Goal: Information Seeking & Learning: Learn about a topic

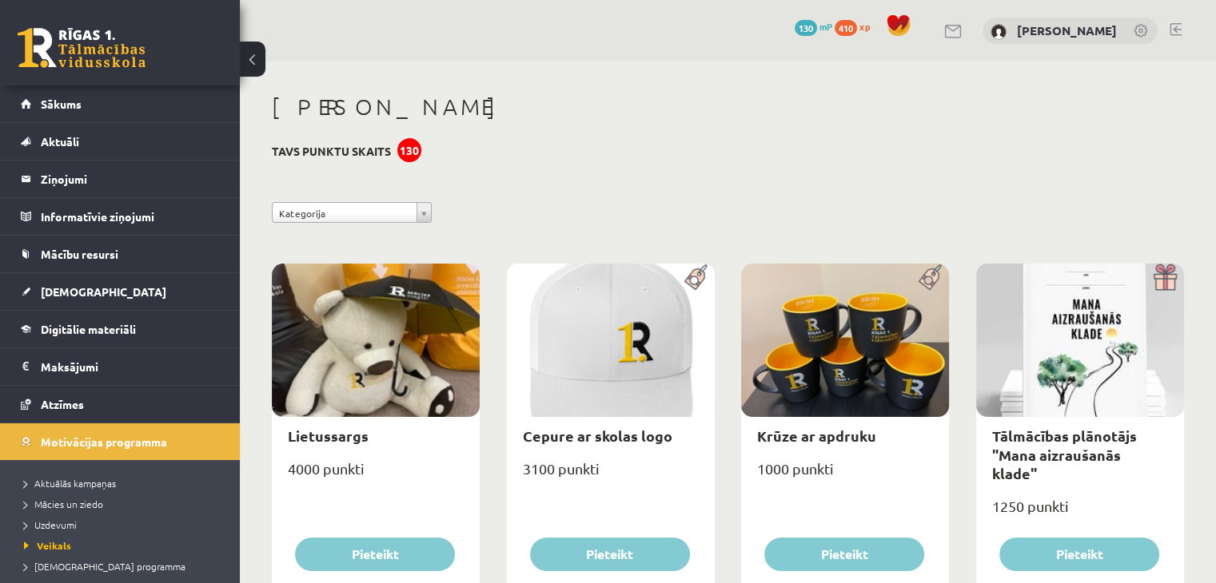
click at [851, 31] on span "410" at bounding box center [845, 28] width 22 height 16
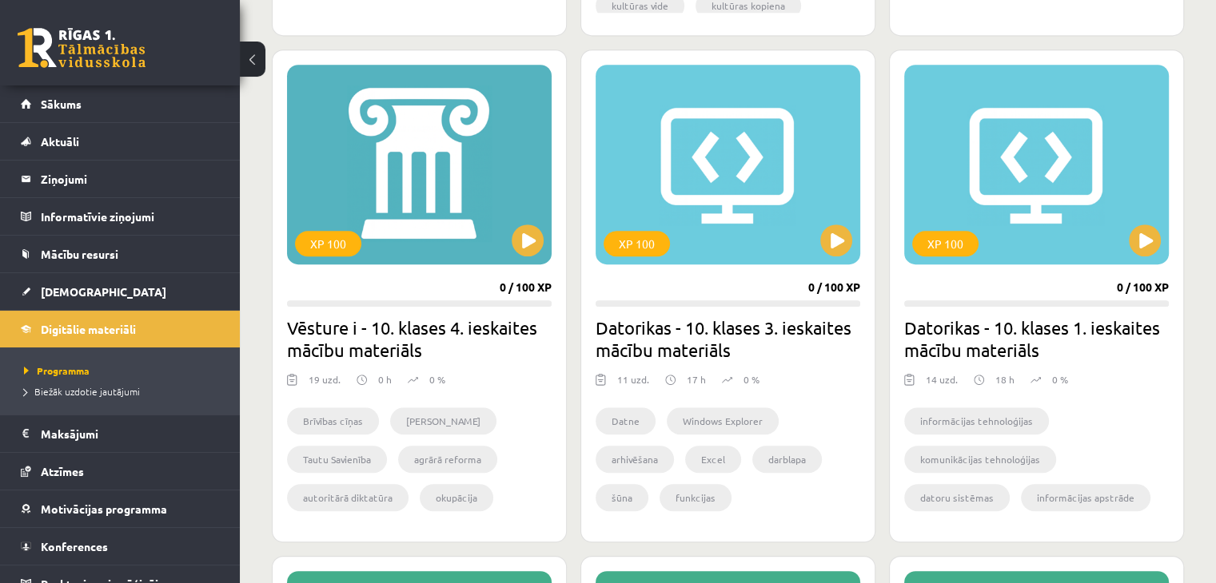
scroll to position [863, 0]
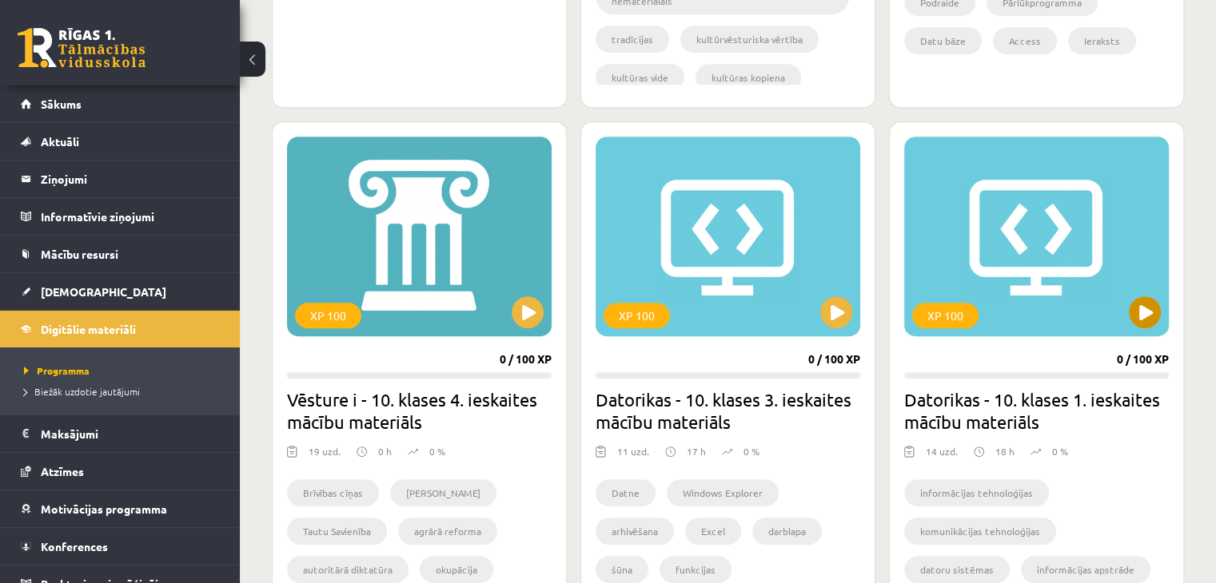
click at [1081, 230] on div "XP 100" at bounding box center [1036, 237] width 265 height 200
click at [1072, 250] on div "XP 100" at bounding box center [1036, 237] width 265 height 200
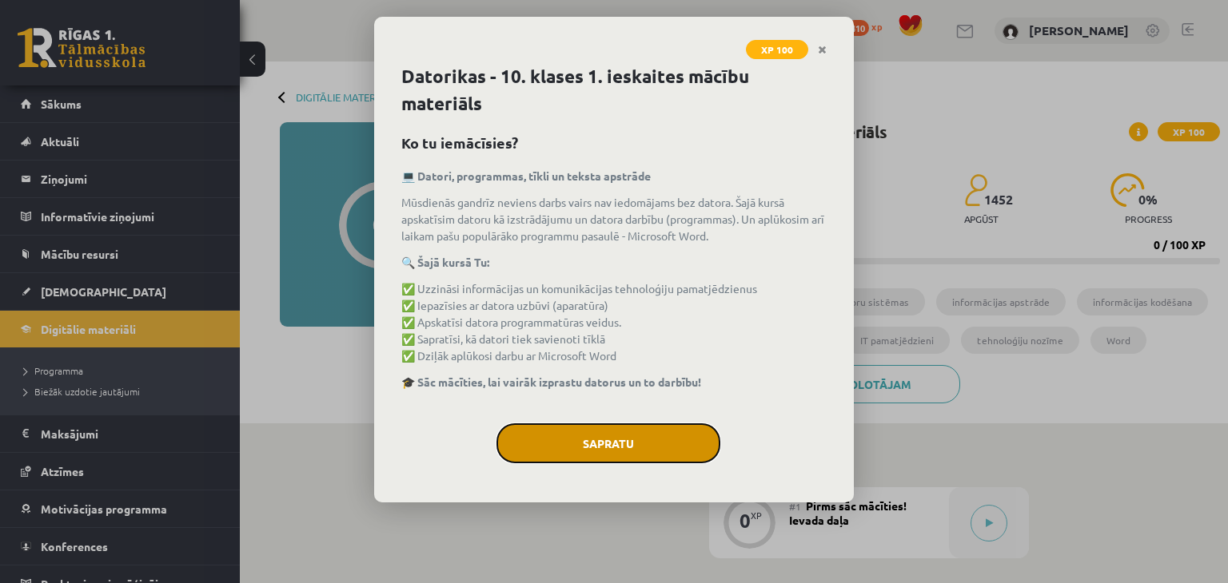
click at [617, 459] on button "Sapratu" at bounding box center [608, 444] width 224 height 40
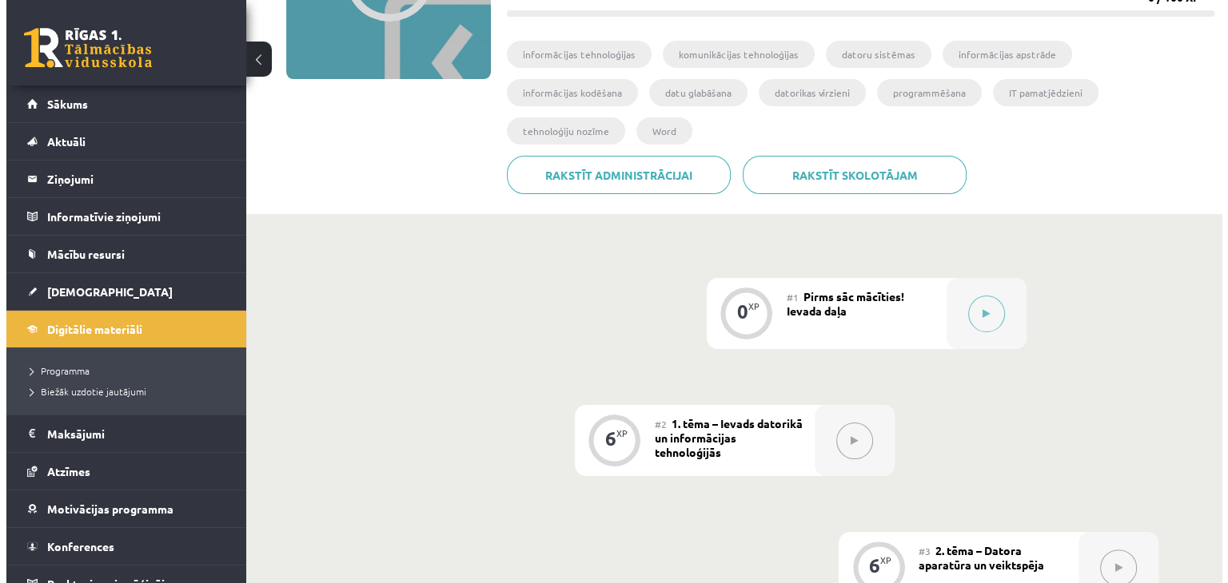
scroll to position [249, 0]
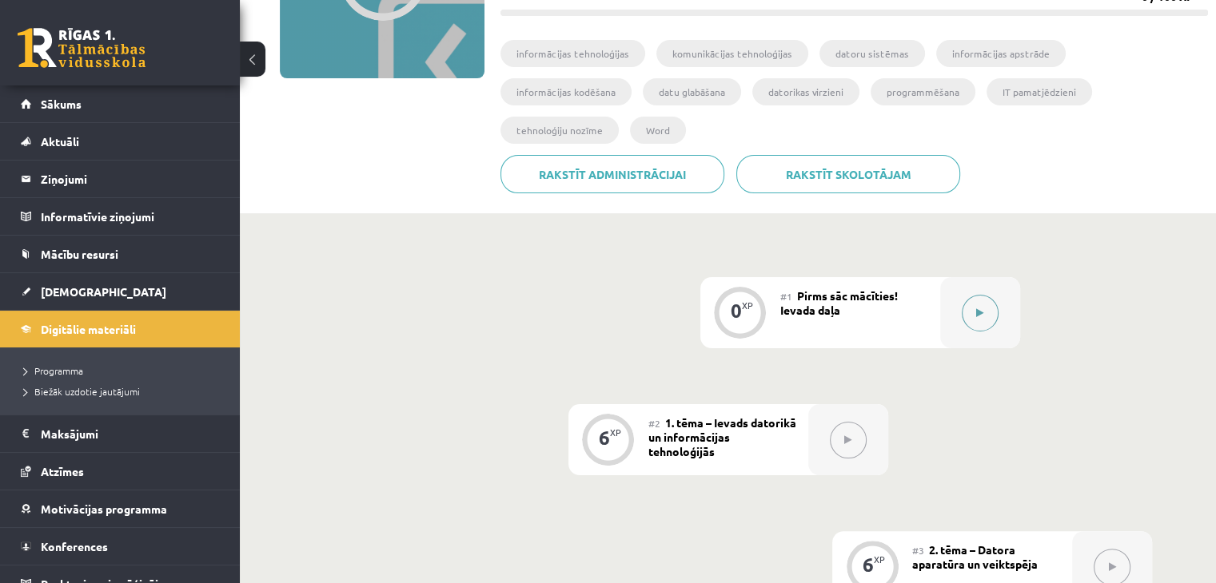
click at [978, 295] on button at bounding box center [979, 313] width 37 height 37
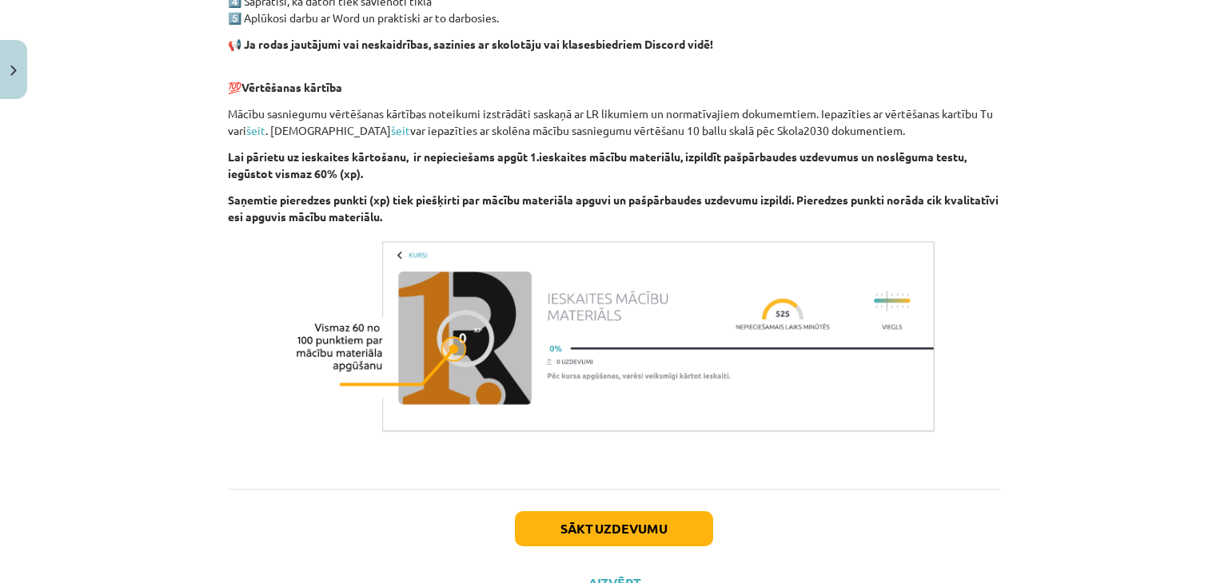
scroll to position [1112, 0]
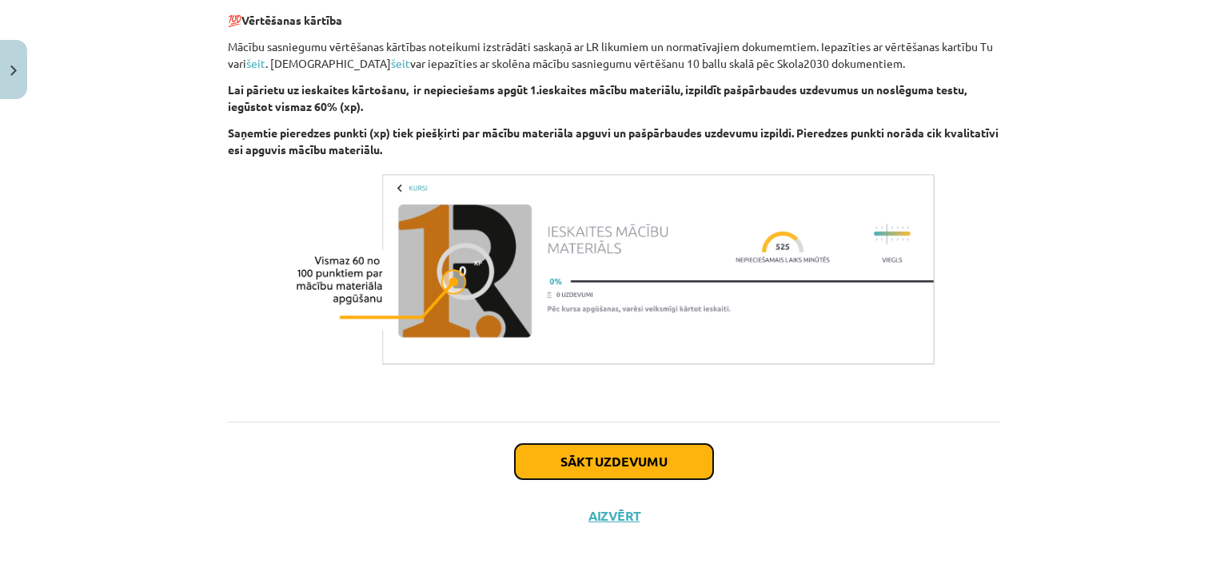
click at [660, 472] on button "Sākt uzdevumu" at bounding box center [614, 461] width 198 height 35
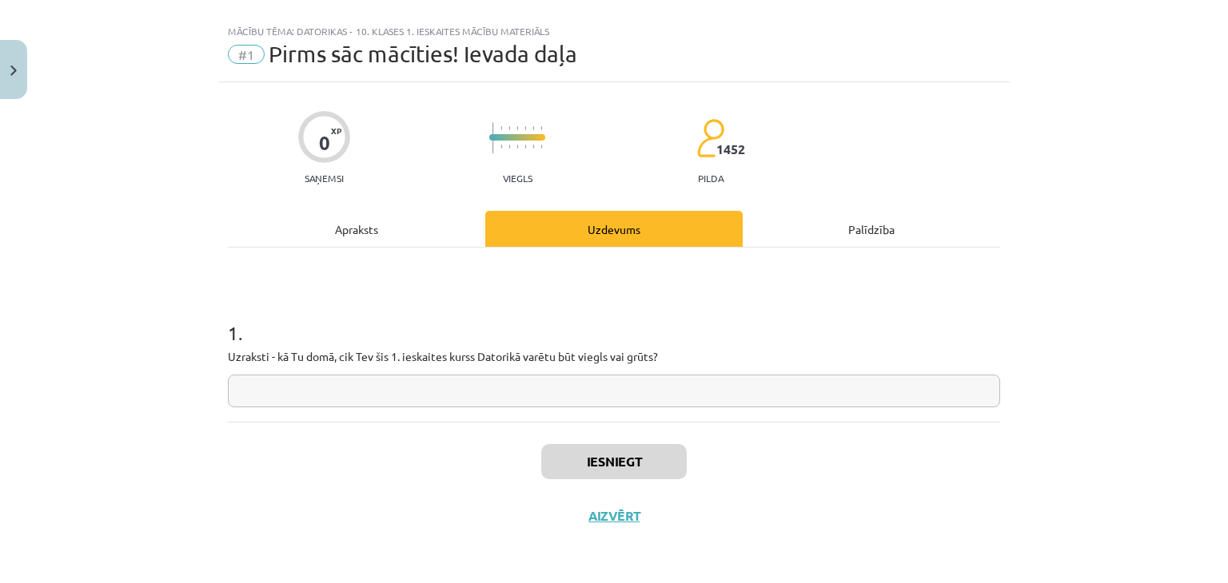
scroll to position [23, 0]
click at [493, 388] on input "text" at bounding box center [614, 392] width 772 height 33
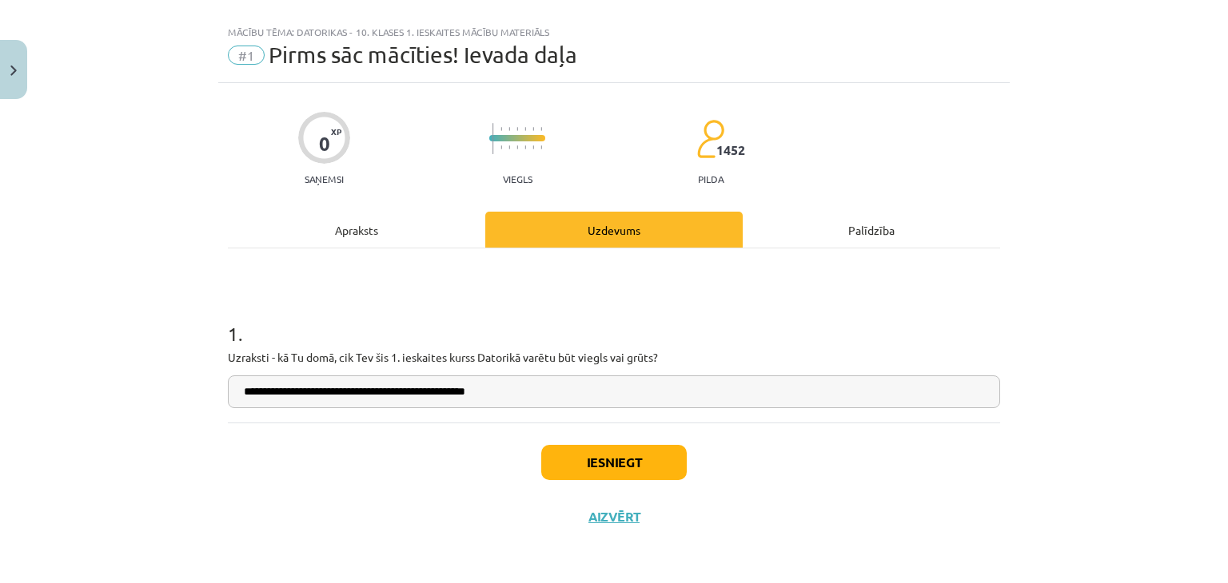
type input "**********"
click at [643, 461] on button "Iesniegt" at bounding box center [613, 462] width 145 height 35
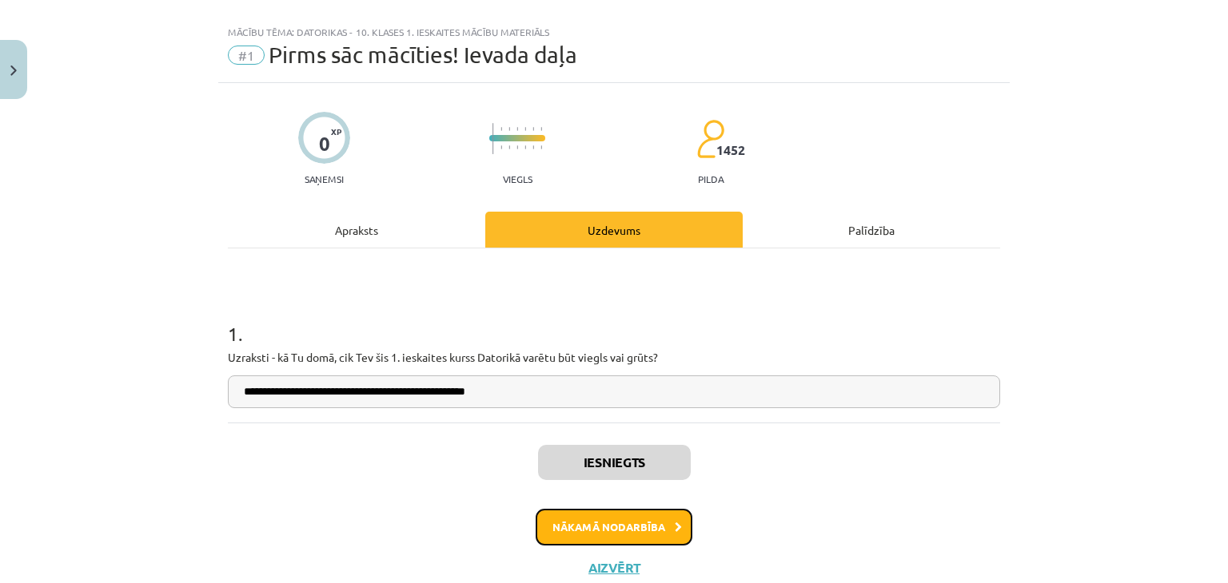
click at [549, 534] on button "Nākamā nodarbība" at bounding box center [613, 527] width 157 height 37
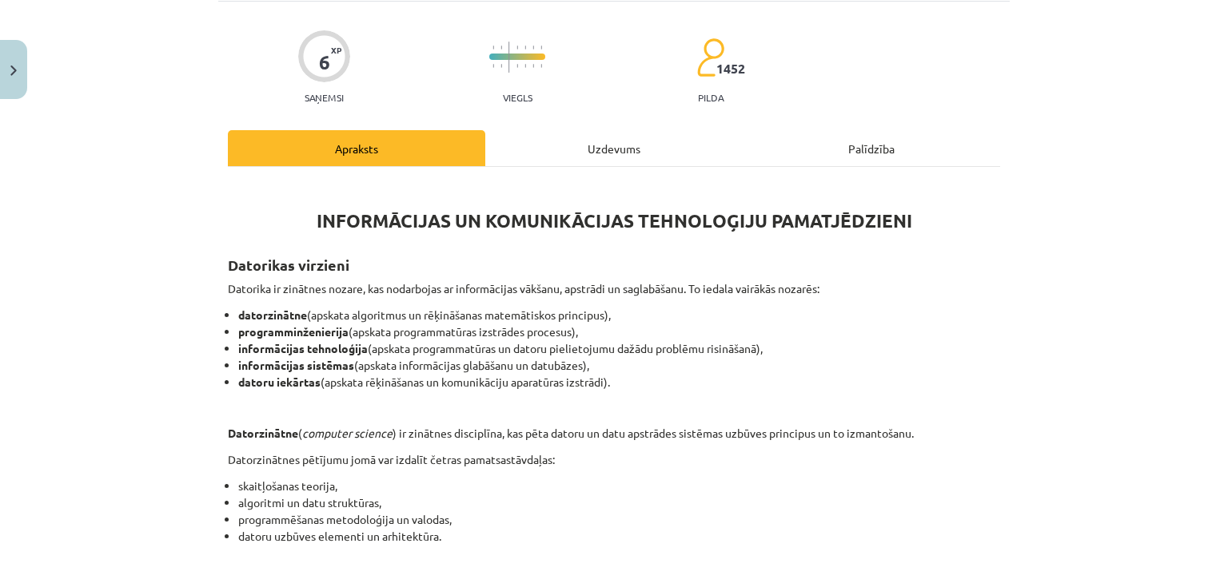
scroll to position [60, 0]
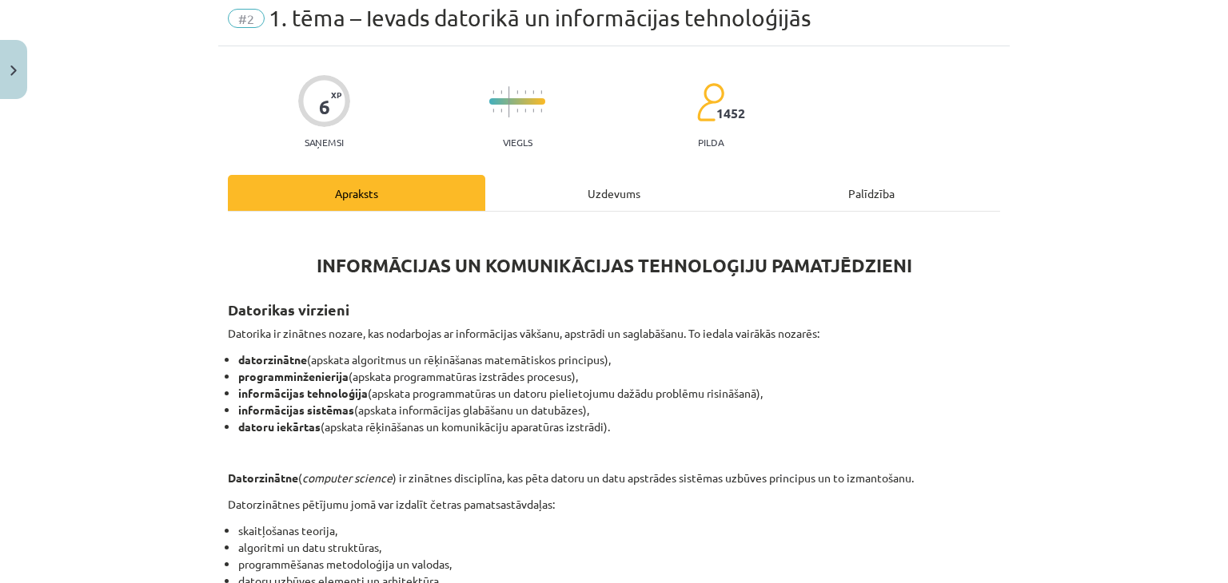
click at [629, 201] on div "Uzdevums" at bounding box center [613, 193] width 257 height 36
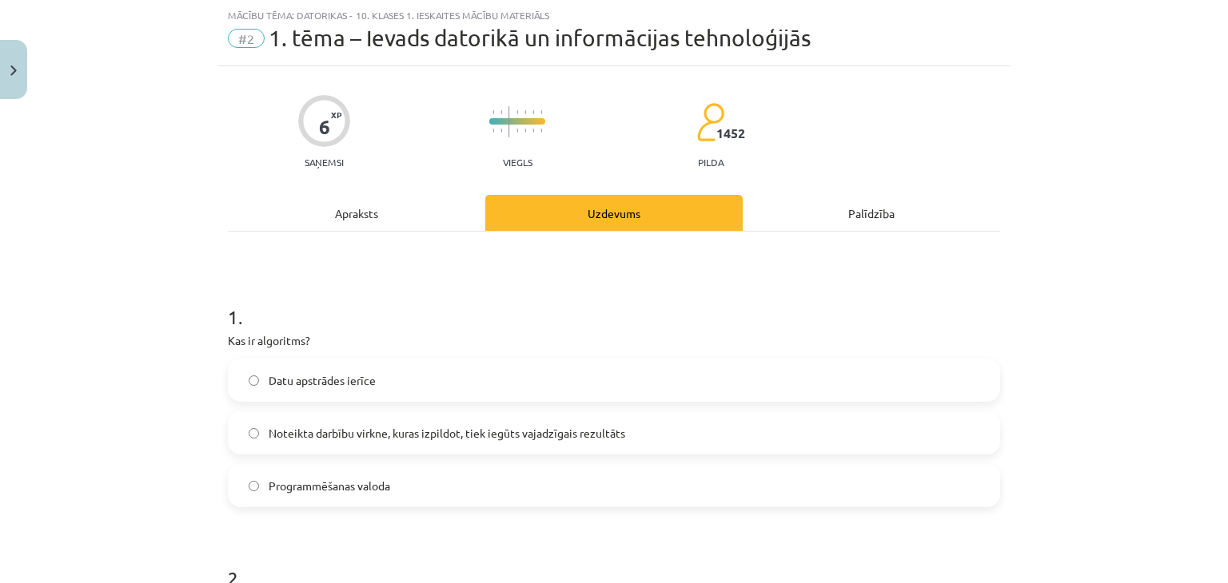
click at [313, 206] on div "Apraksts" at bounding box center [356, 213] width 257 height 36
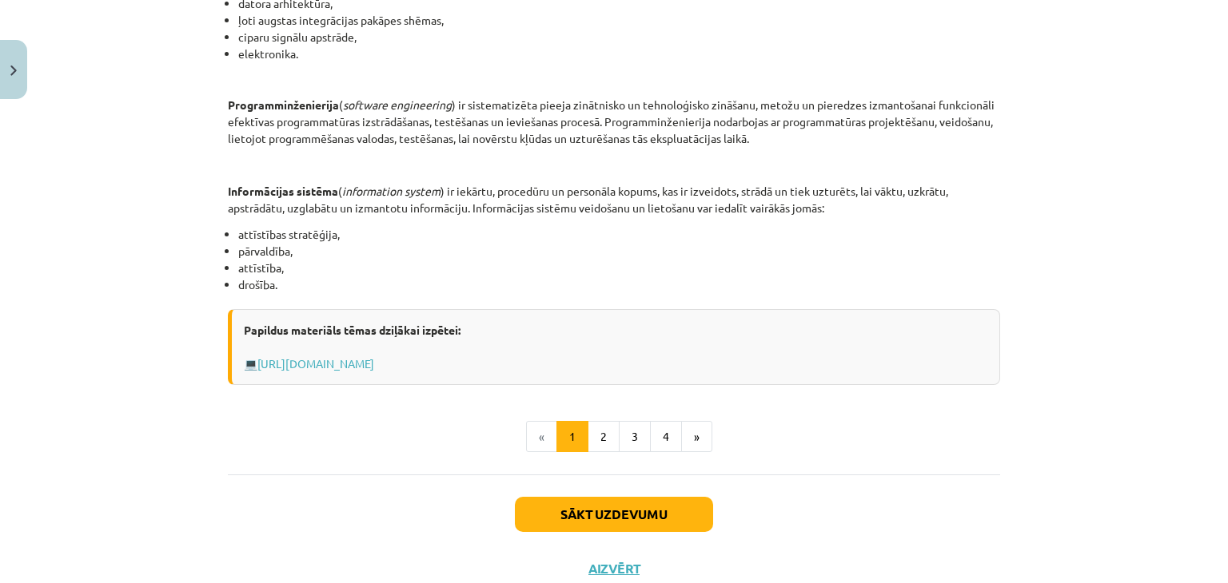
scroll to position [760, 0]
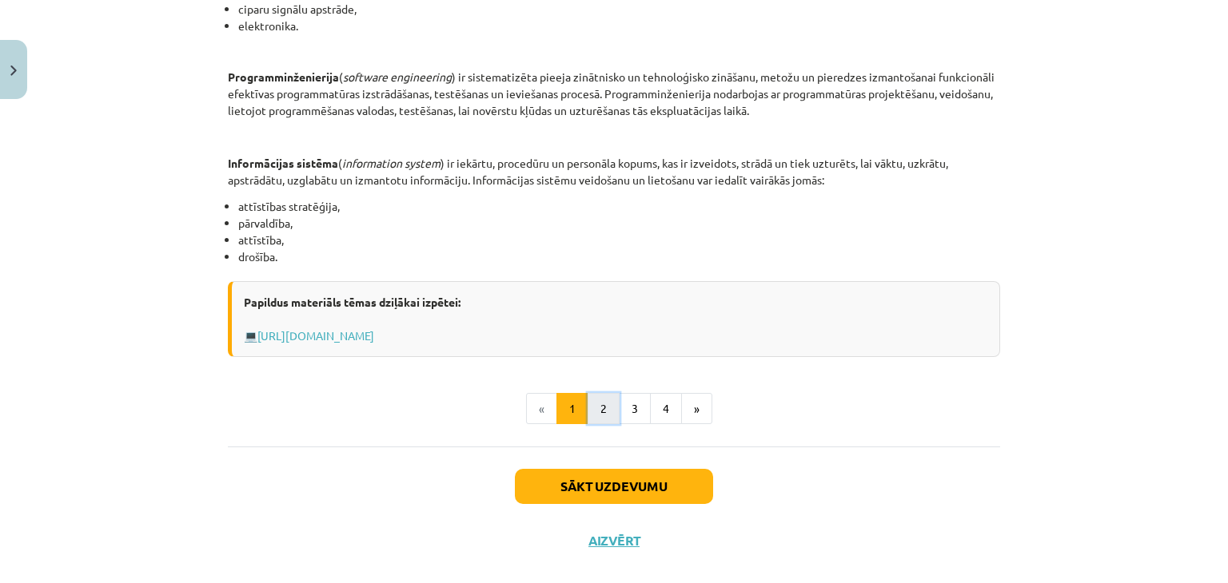
click at [591, 417] on button "2" at bounding box center [603, 409] width 32 height 32
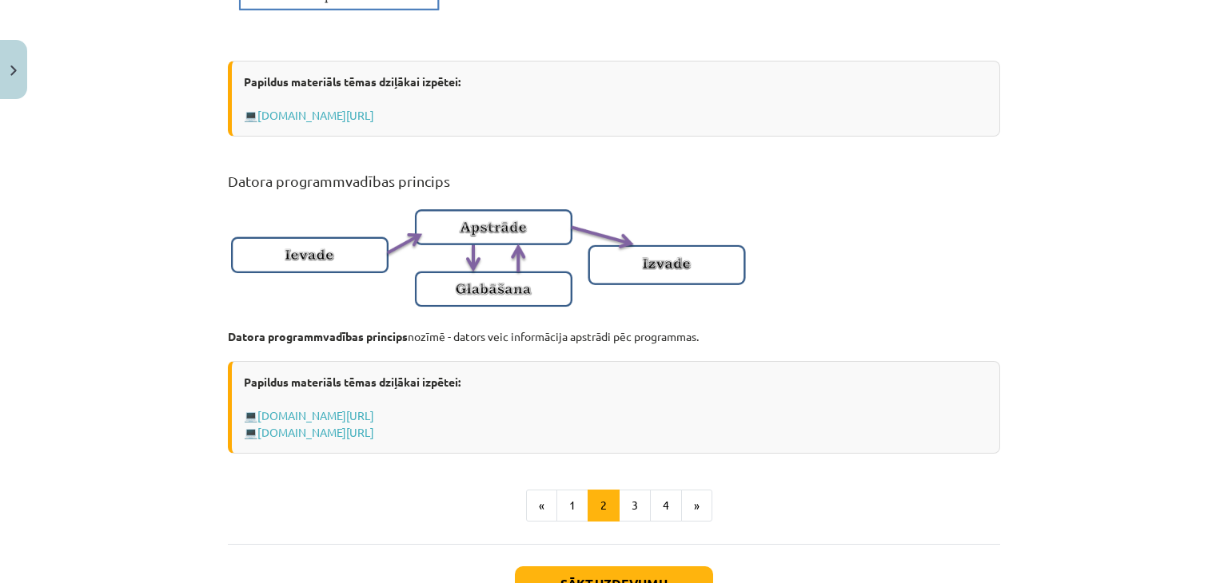
scroll to position [1067, 0]
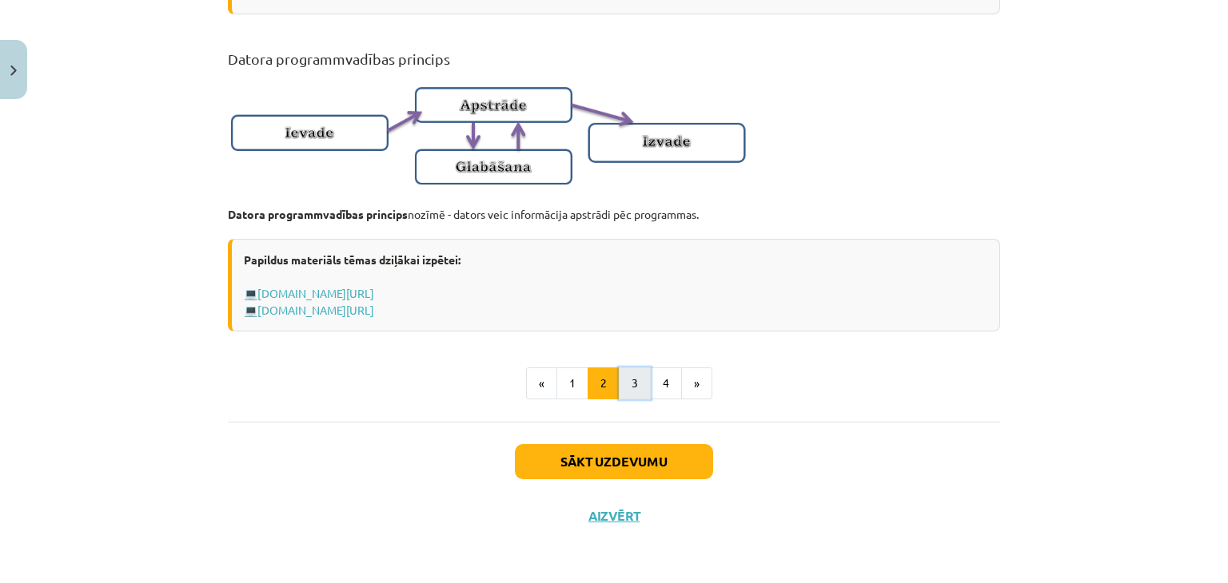
click at [633, 376] on button "3" at bounding box center [635, 384] width 32 height 32
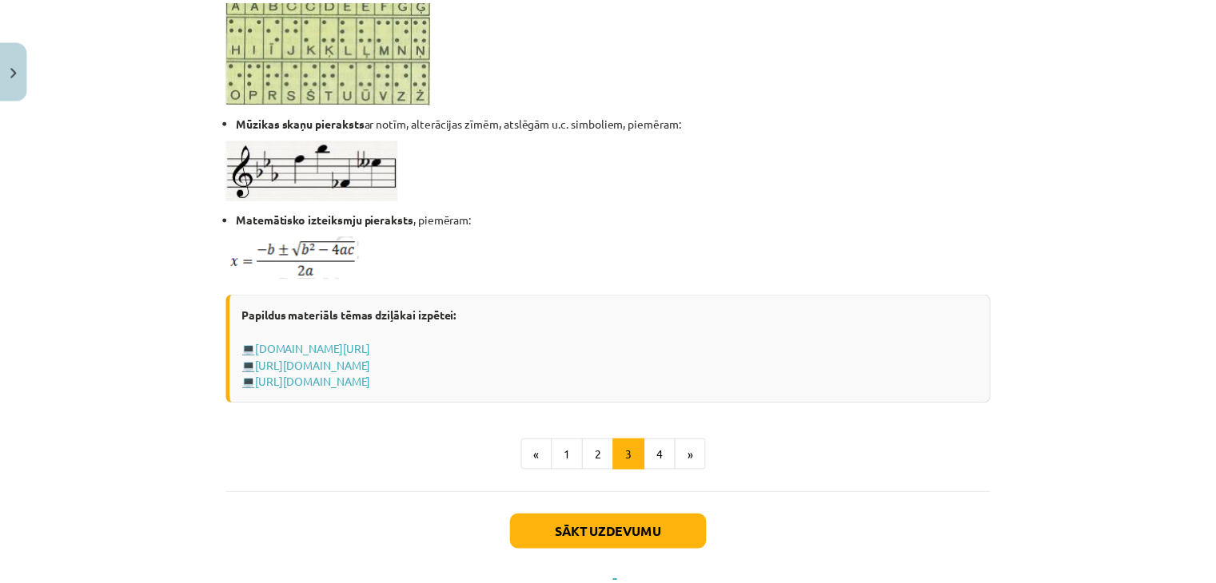
scroll to position [1039, 0]
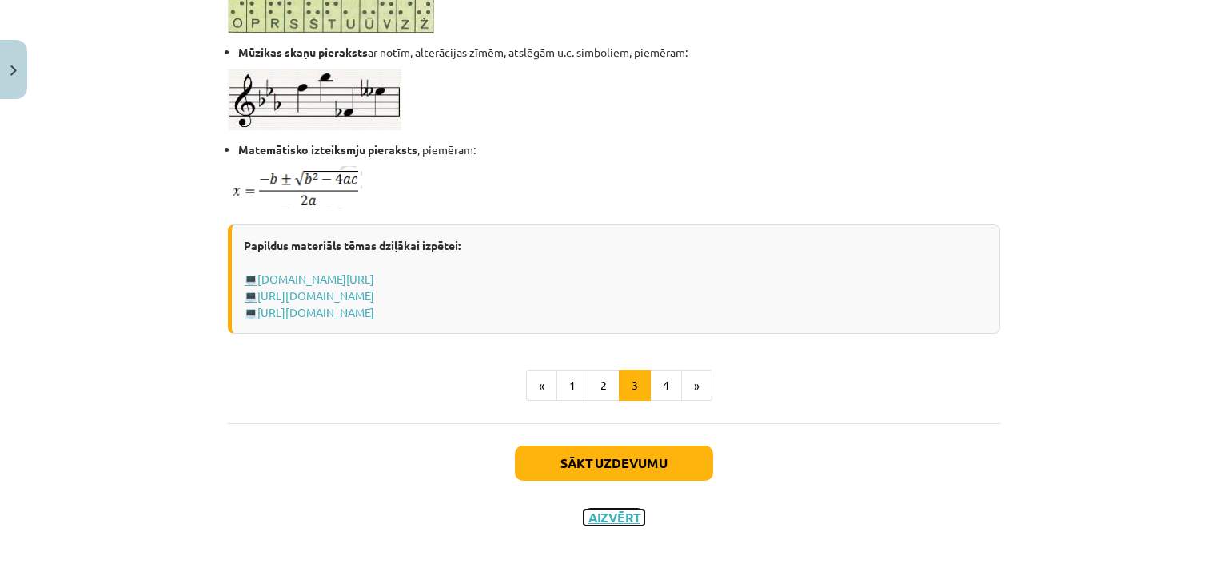
click at [610, 515] on button "Aizvērt" at bounding box center [613, 518] width 61 height 16
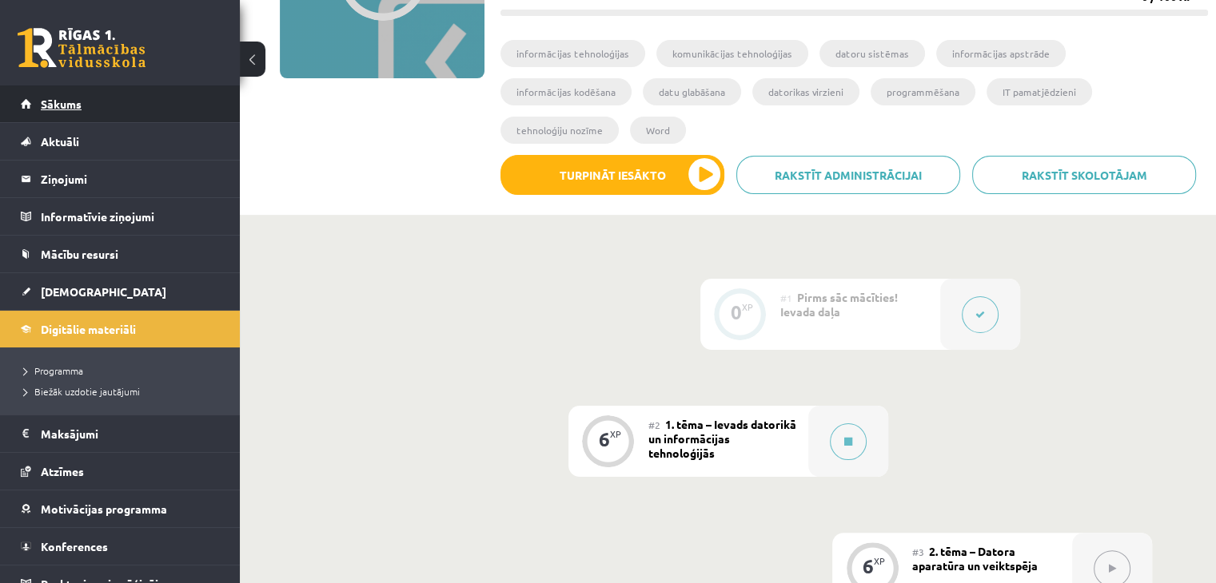
click at [56, 113] on link "Sākums" at bounding box center [120, 104] width 199 height 37
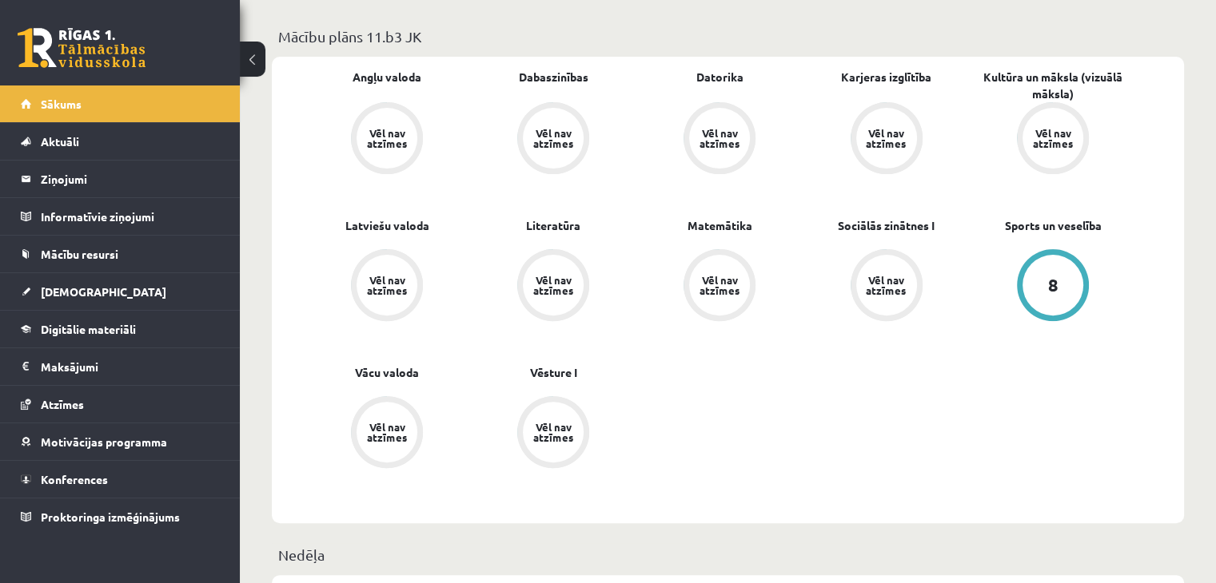
scroll to position [403, 0]
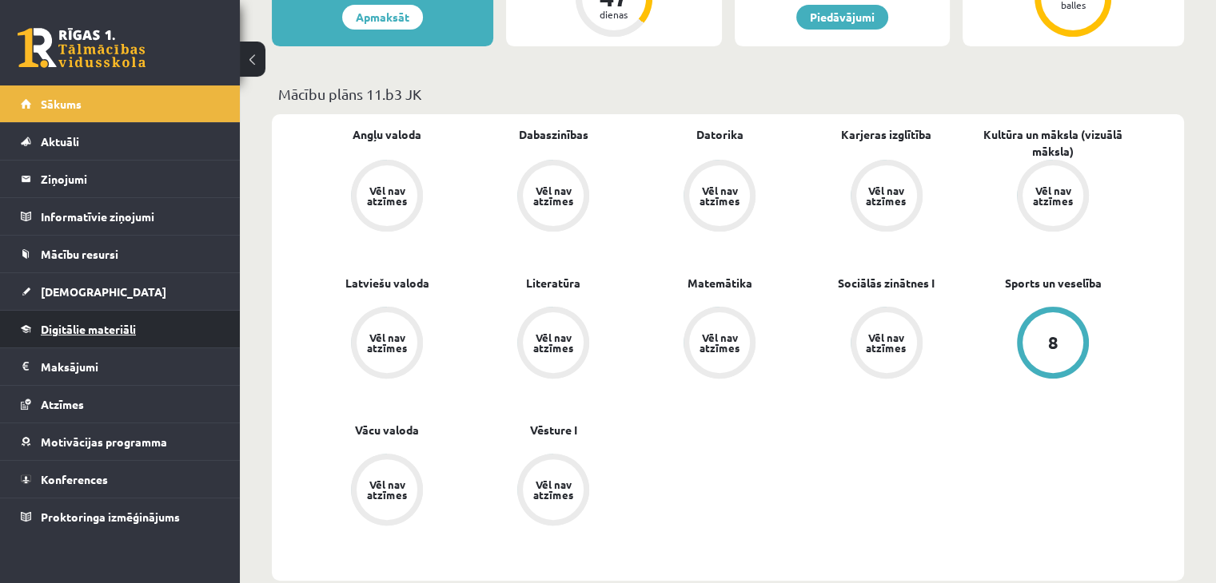
click at [61, 328] on span "Digitālie materiāli" at bounding box center [88, 329] width 95 height 14
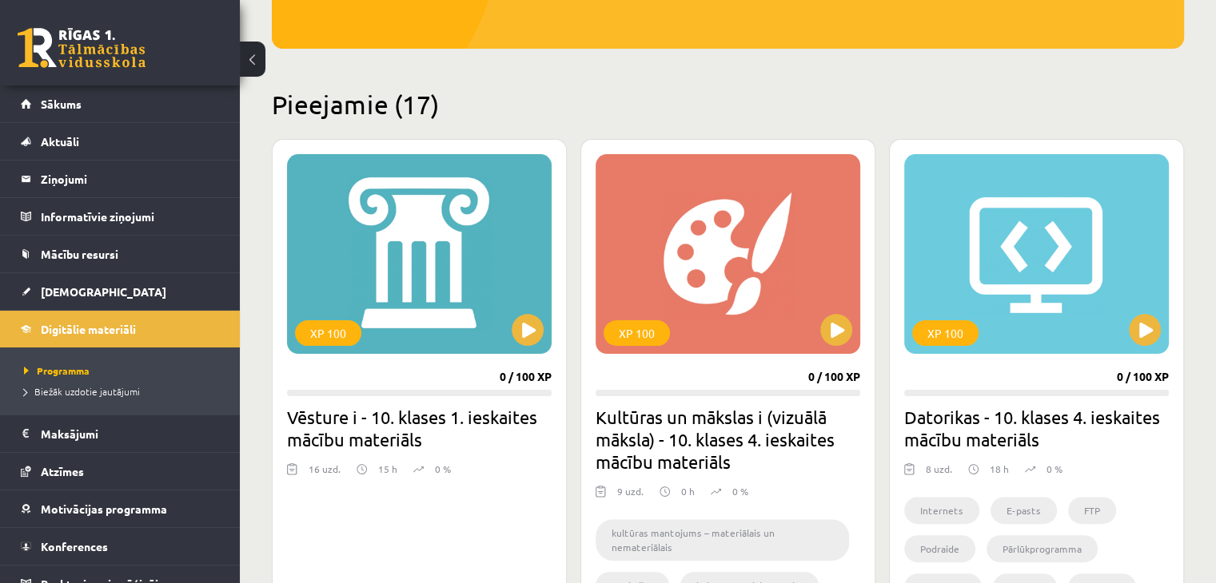
scroll to position [343, 0]
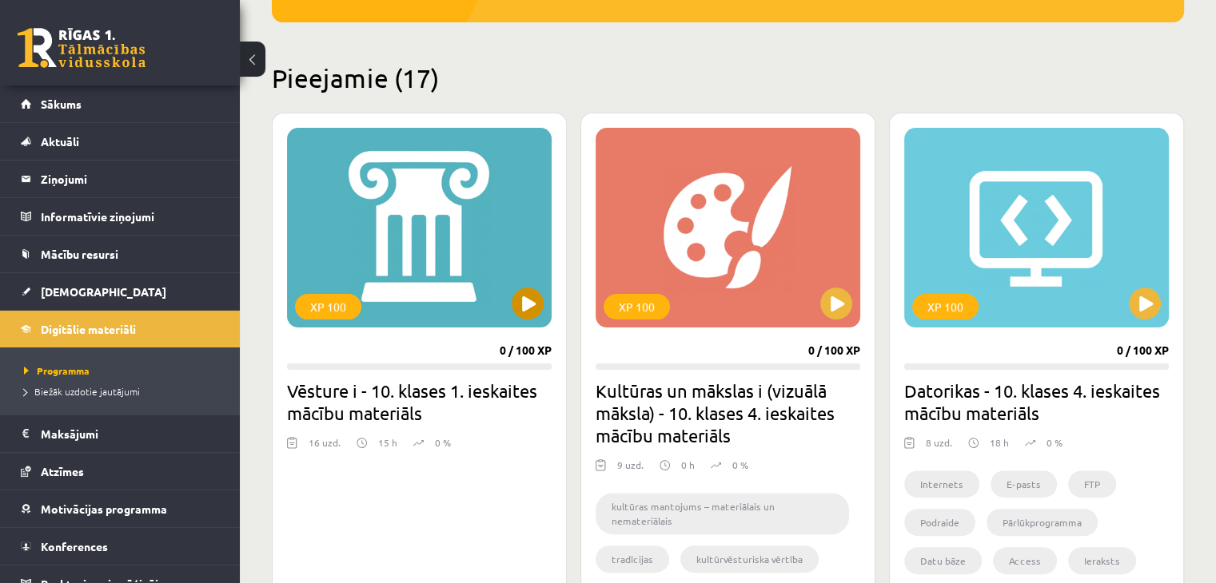
click at [406, 225] on div "XP 100" at bounding box center [419, 228] width 265 height 200
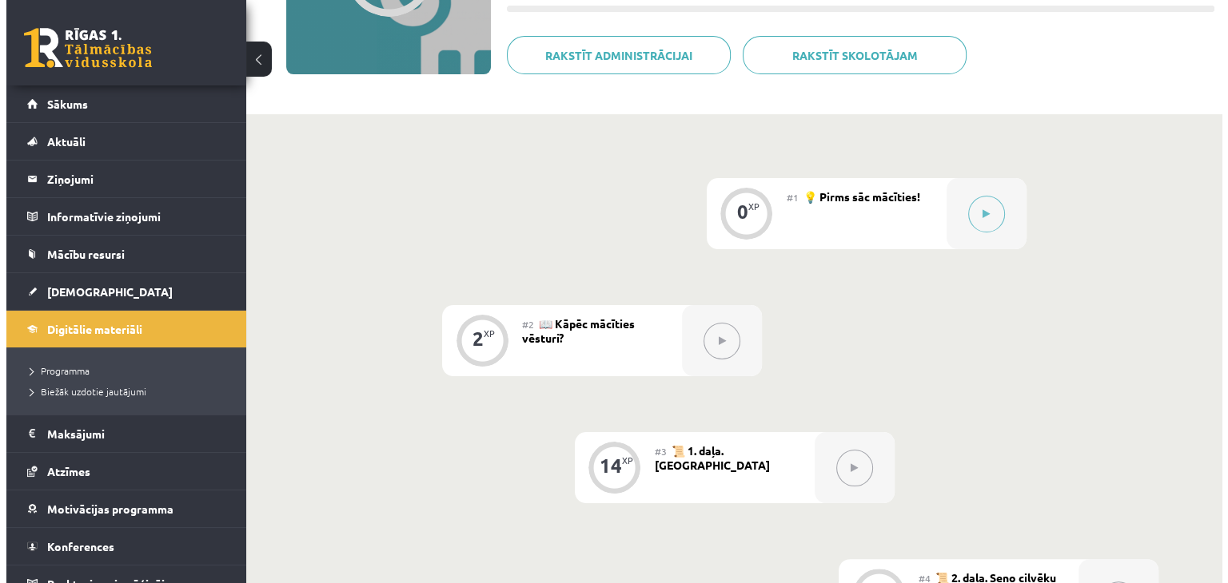
scroll to position [241, 0]
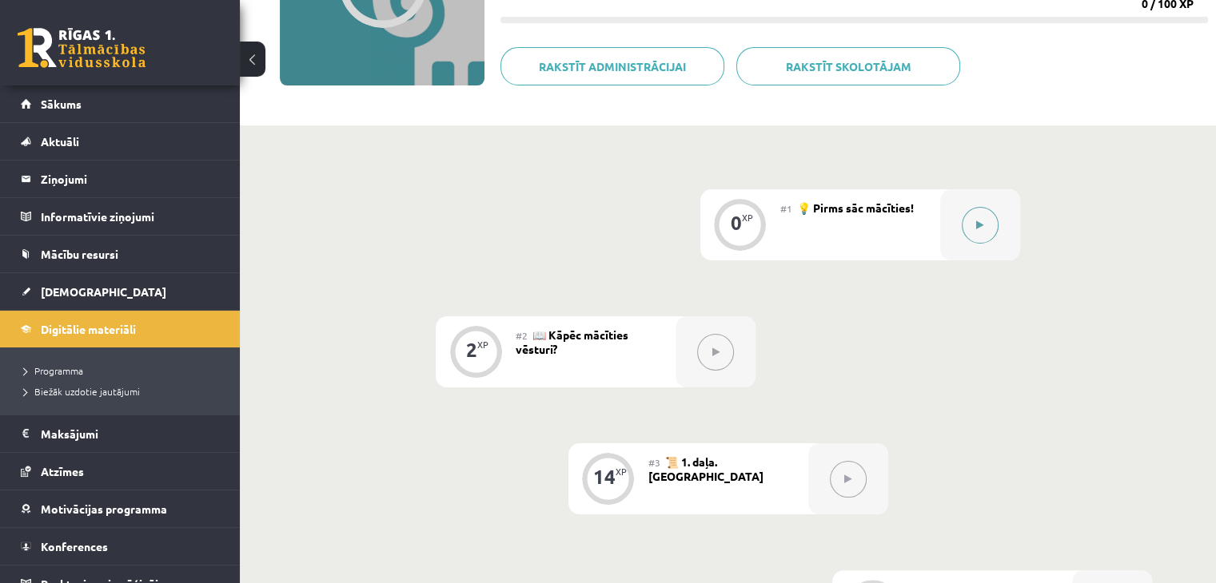
click at [972, 224] on button at bounding box center [979, 225] width 37 height 37
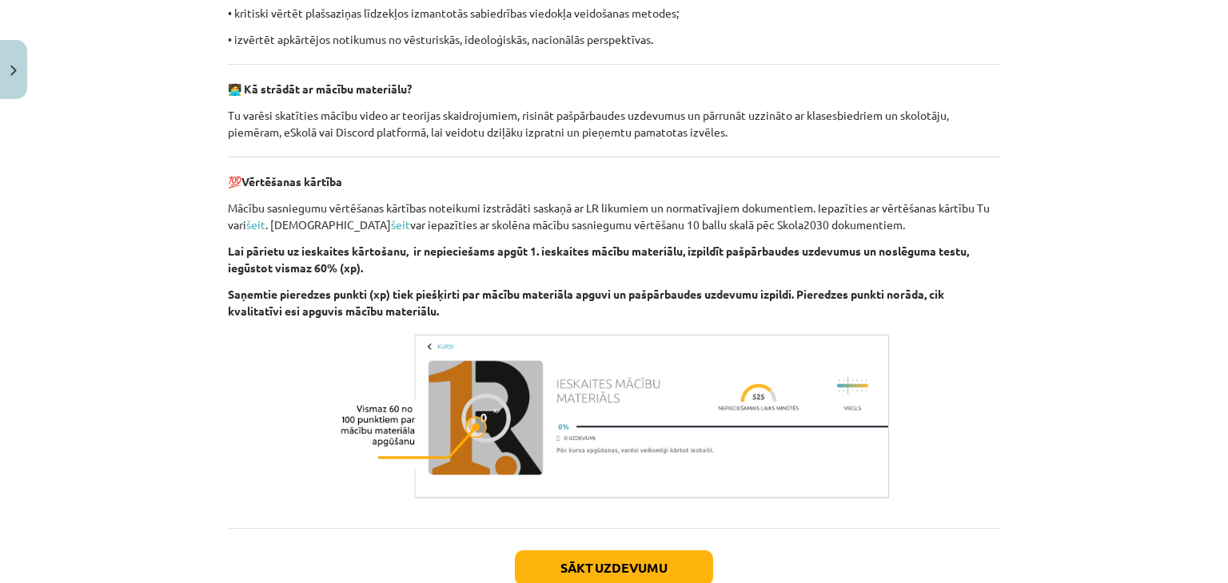
scroll to position [1163, 0]
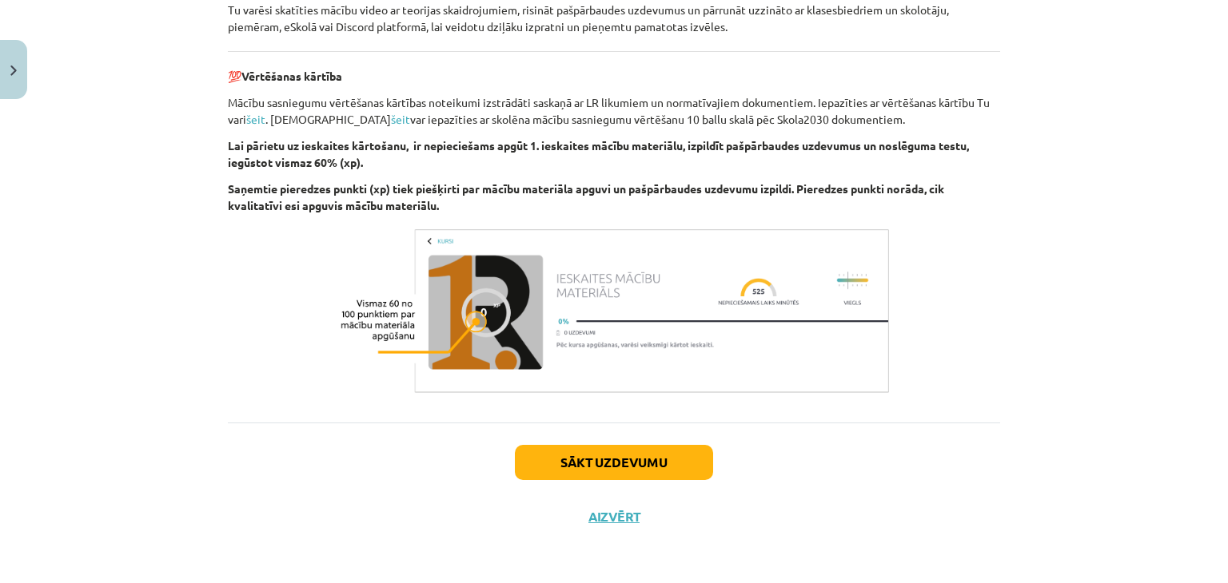
click at [538, 480] on div "Sākt uzdevumu Aizvērt" at bounding box center [614, 479] width 772 height 112
click at [533, 468] on button "Sākt uzdevumu" at bounding box center [614, 462] width 198 height 35
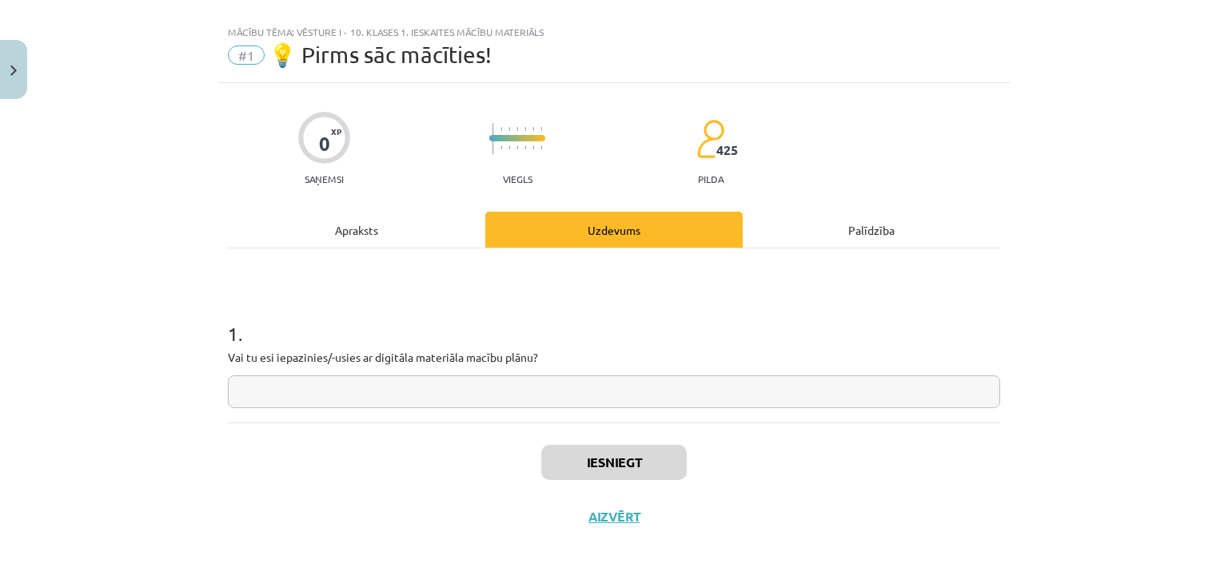
click at [457, 397] on input "text" at bounding box center [614, 392] width 772 height 33
type input "*********"
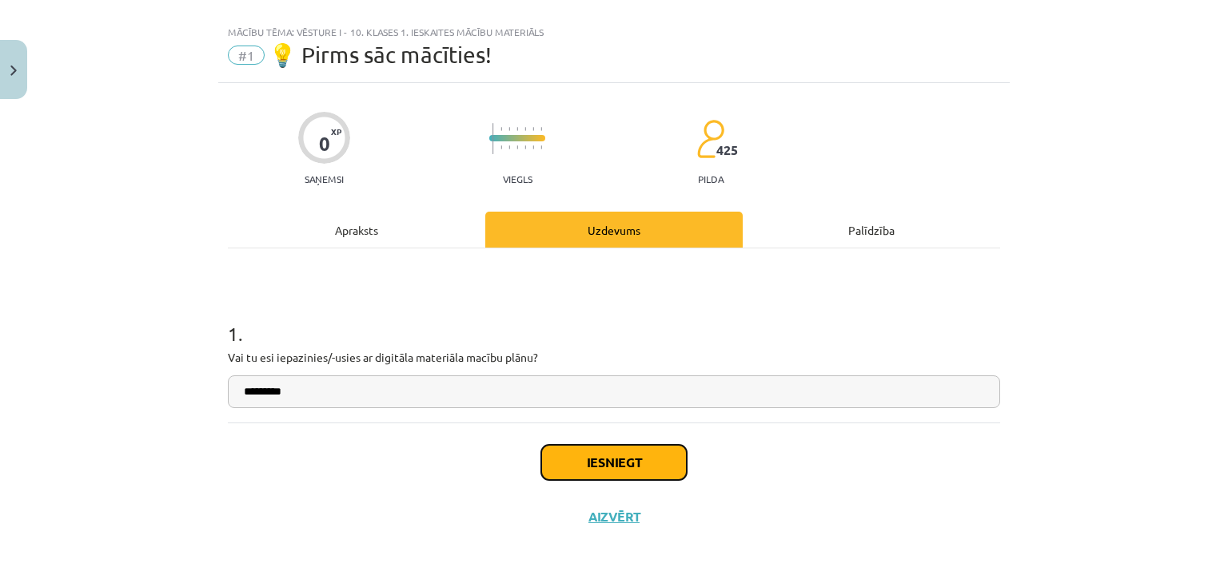
click at [563, 460] on button "Iesniegt" at bounding box center [613, 462] width 145 height 35
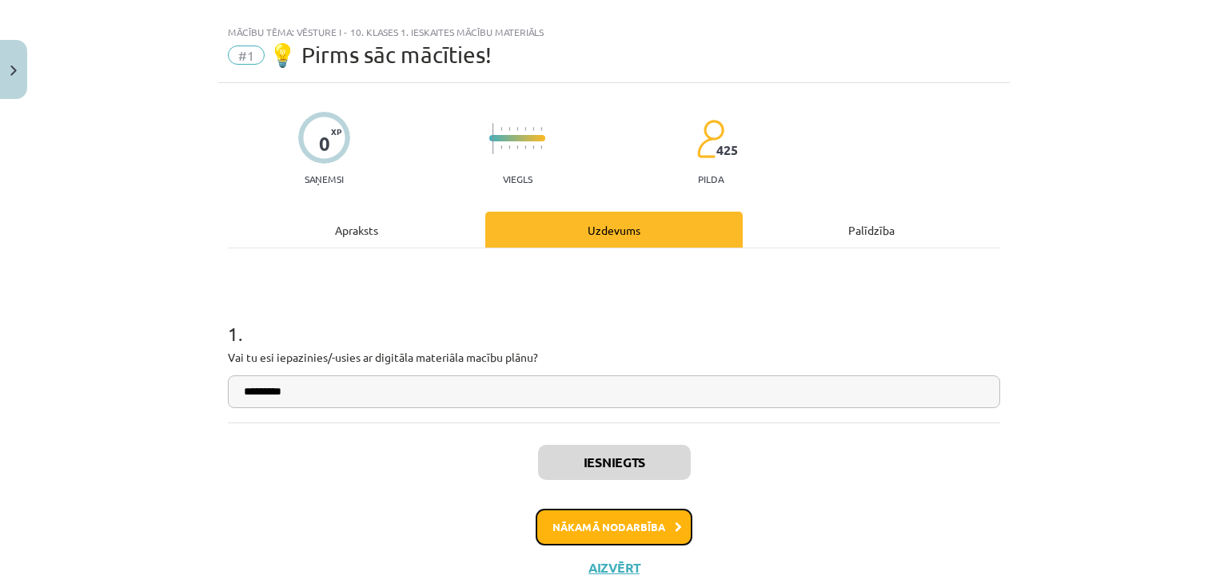
click at [625, 531] on button "Nākamā nodarbība" at bounding box center [613, 527] width 157 height 37
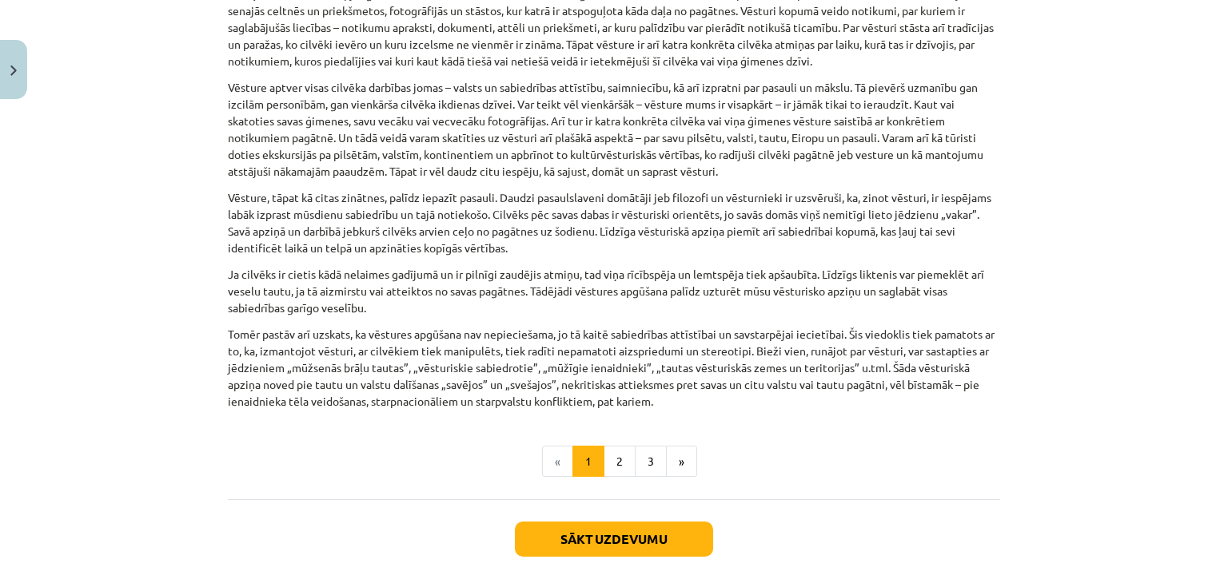
scroll to position [1129, 0]
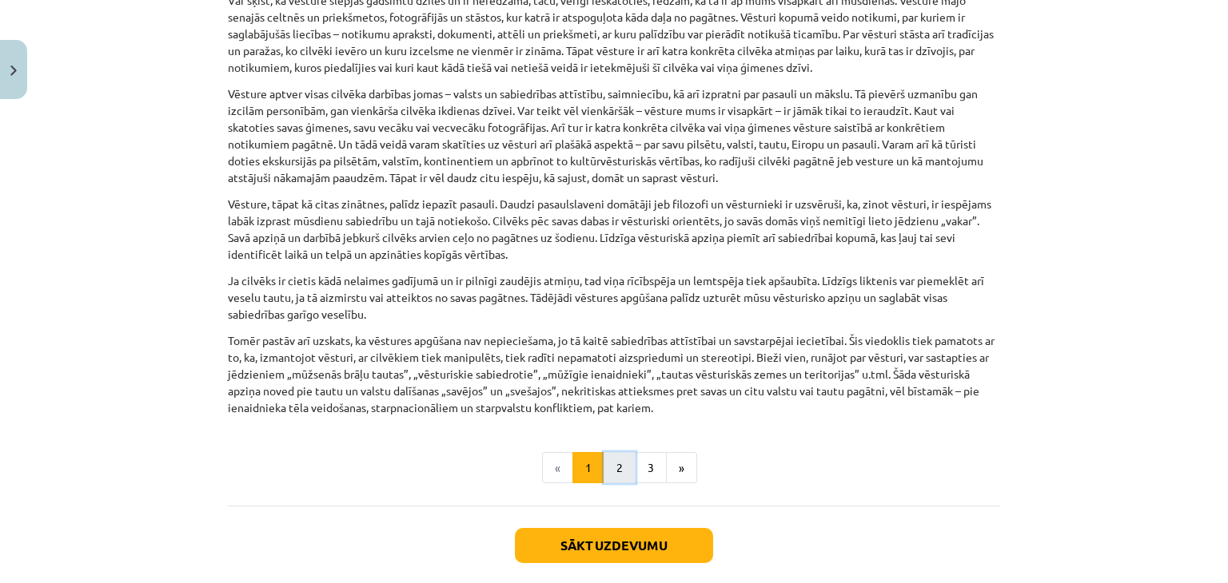
click at [620, 460] on button "2" at bounding box center [619, 468] width 32 height 32
